Goal: Task Accomplishment & Management: Manage account settings

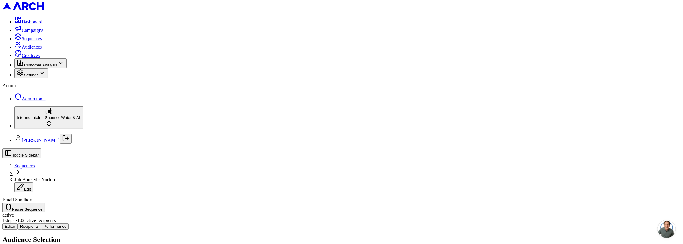
click at [35, 163] on span "Sequences" at bounding box center [24, 165] width 20 height 5
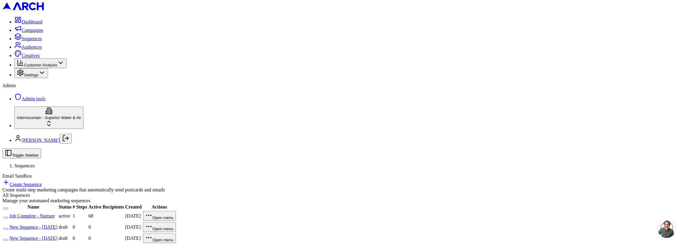
click at [55, 213] on link "Job Complete - Nurture" at bounding box center [32, 215] width 46 height 5
